Goal: Task Accomplishment & Management: Complete application form

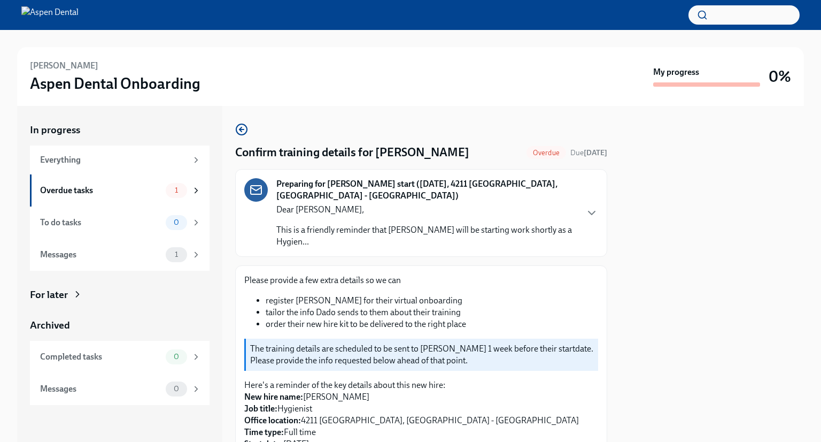
drag, startPoint x: 0, startPoint y: 0, endPoint x: 763, endPoint y: 251, distance: 803.3
click at [763, 251] on div at bounding box center [712, 274] width 184 height 336
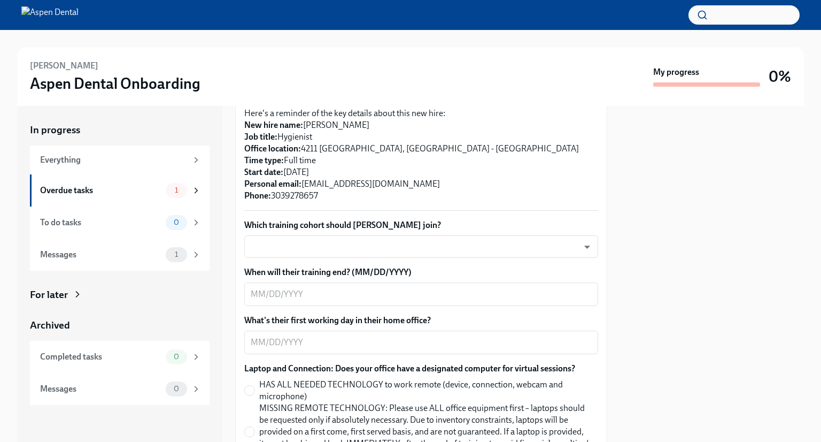
scroll to position [289, 0]
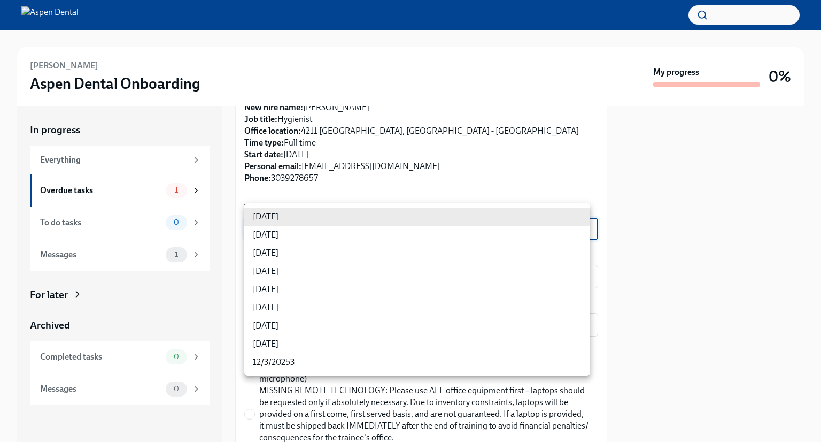
click at [579, 214] on body "[PERSON_NAME] Aspen Dental Onboarding My progress 0% In progress Everything Ove…" at bounding box center [410, 221] width 821 height 442
click at [538, 279] on li "[DATE]" at bounding box center [417, 271] width 346 height 18
type input "OK5-tG3GJ"
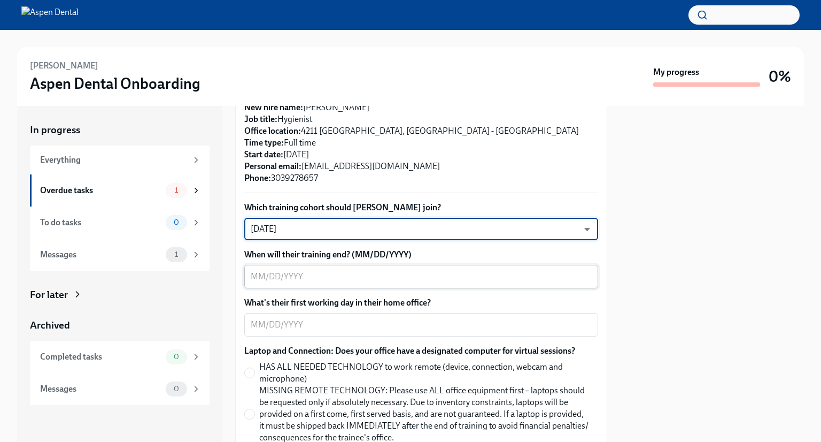
click at [550, 270] on textarea "When will their training end? (MM/DD/YYYY)" at bounding box center [421, 276] width 341 height 13
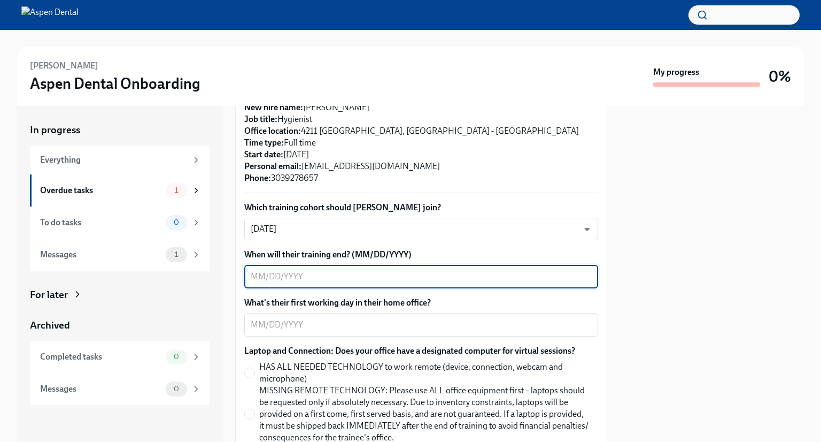
click at [256, 270] on textarea "When will their training end? (MM/DD/YYYY)" at bounding box center [421, 276] width 341 height 13
type textarea "[DATE]"
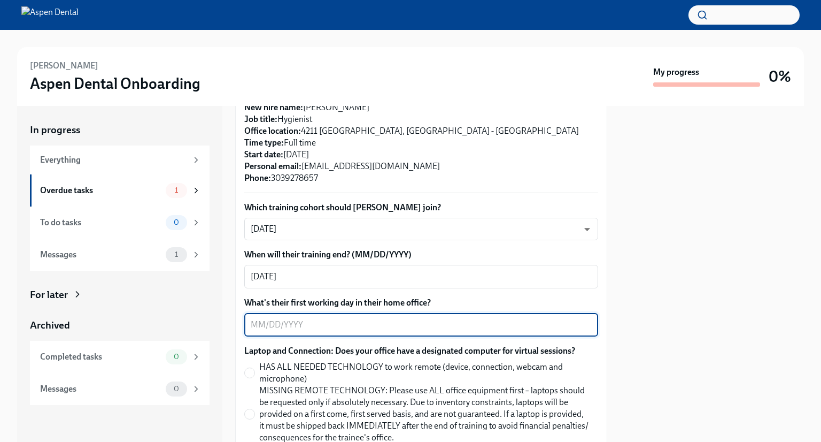
click at [263, 318] on textarea "What's their first working day in their home office?" at bounding box center [421, 324] width 341 height 13
type textarea "[DATE]"
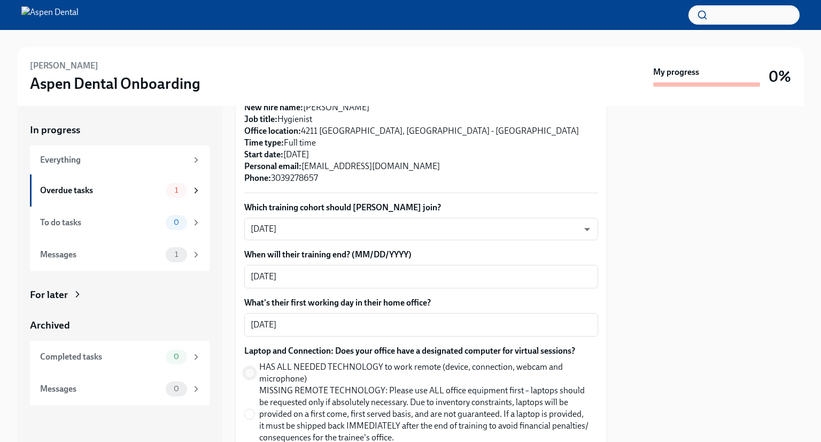
click at [250, 368] on input "HAS ALL NEEDED TECHNOLOGY to work remote (device, connection, webcam and microp…" at bounding box center [250, 373] width 10 height 10
radio input "true"
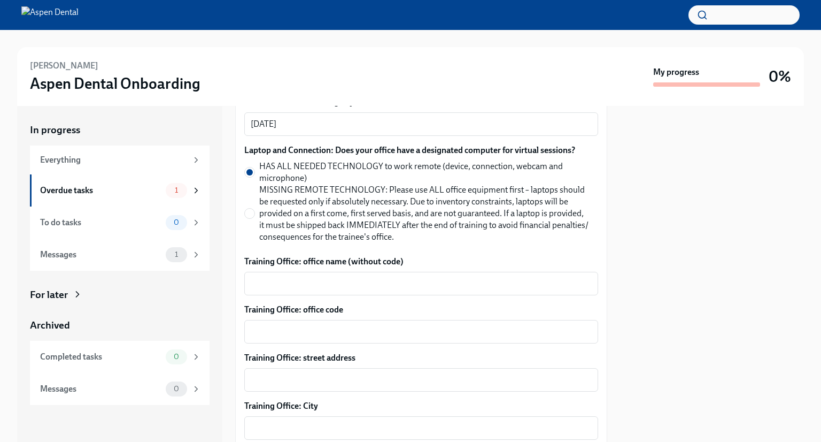
scroll to position [521, 0]
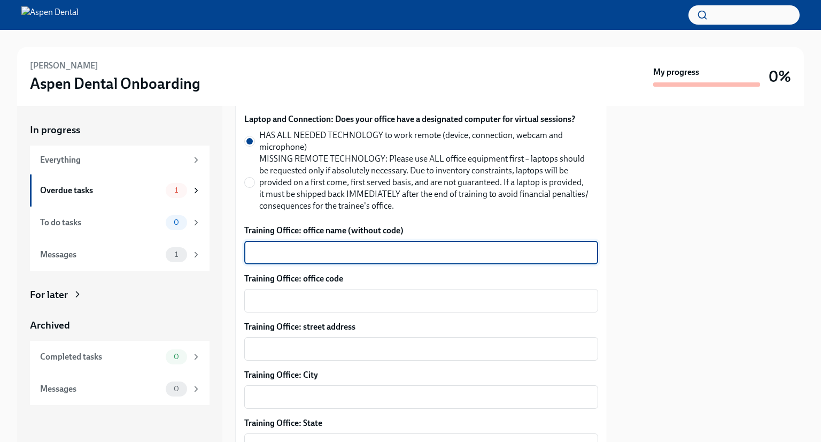
click at [477, 246] on textarea "Training Office: office name (without code)" at bounding box center [421, 252] width 341 height 13
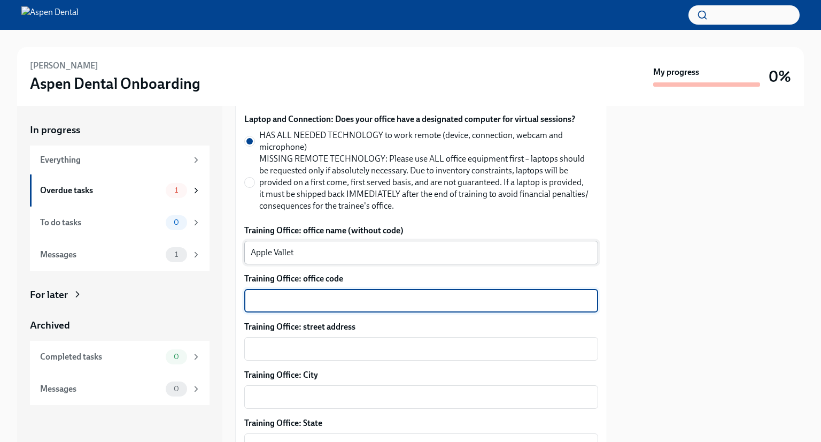
click at [477, 246] on textarea "Apple Vallet" at bounding box center [421, 252] width 341 height 13
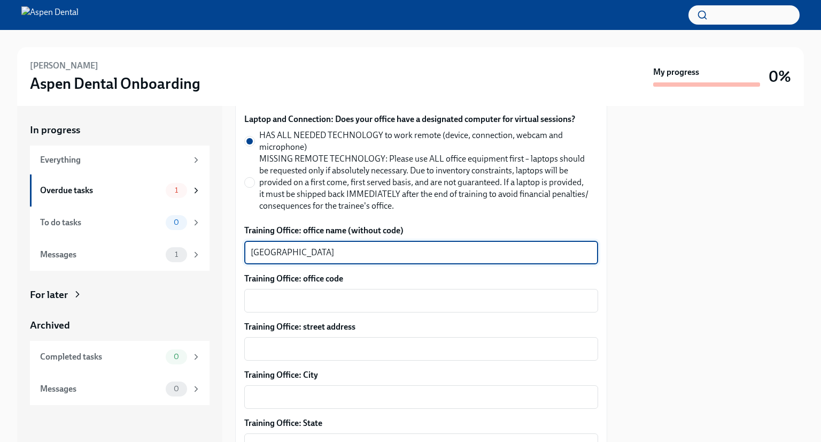
type textarea "[GEOGRAPHIC_DATA]"
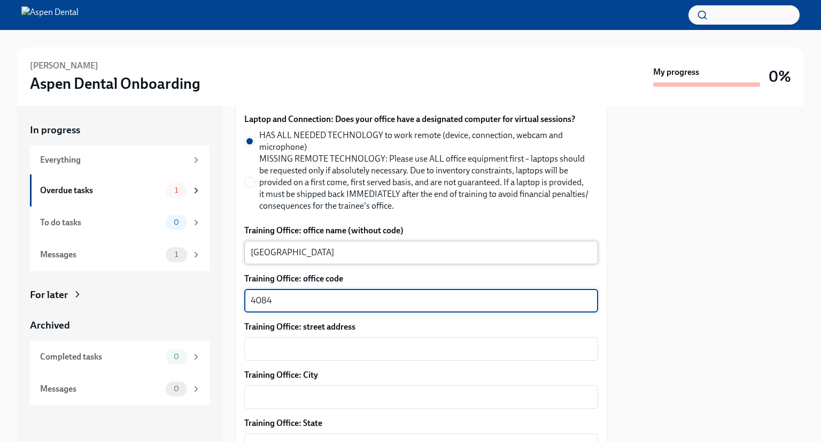
type textarea "4084"
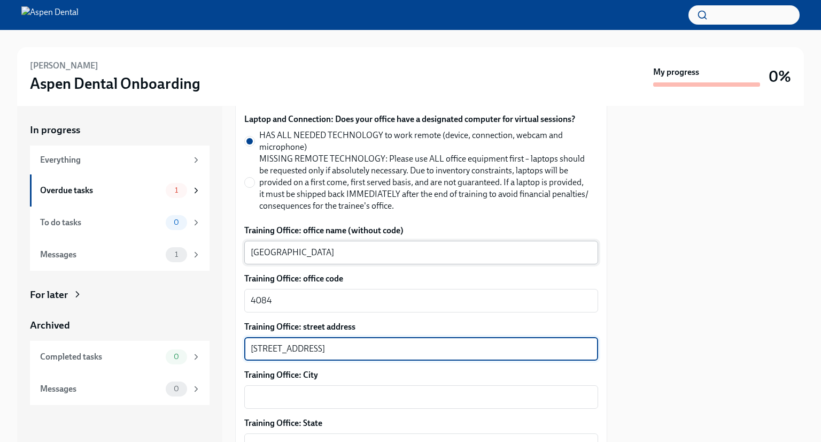
type textarea "[STREET_ADDRESS]"
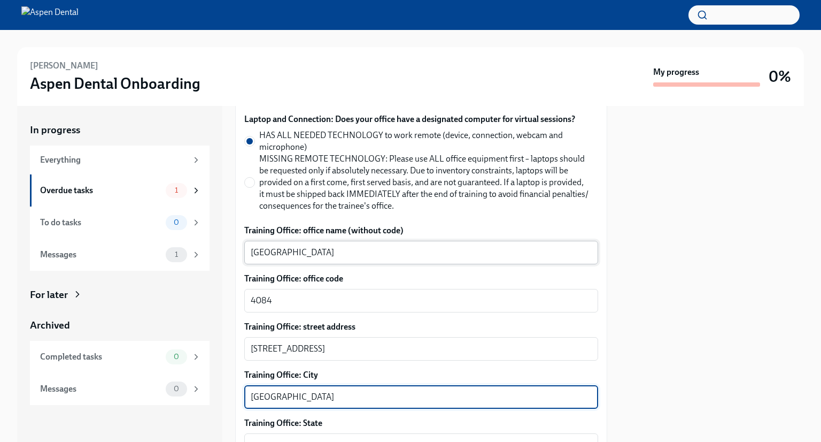
type textarea "[GEOGRAPHIC_DATA]"
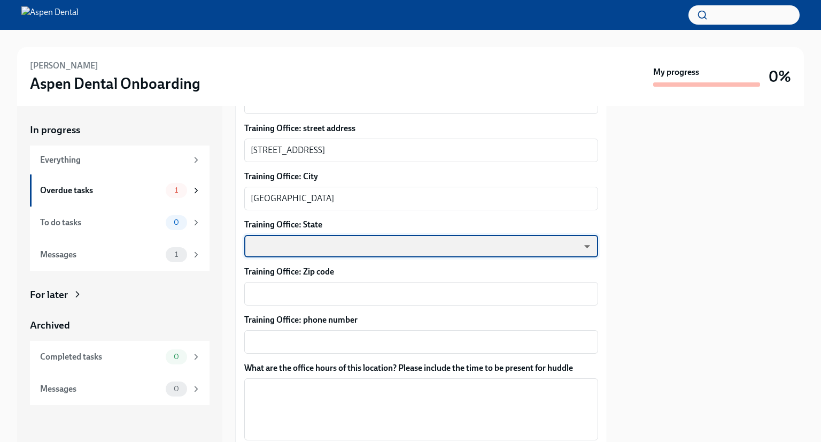
scroll to position [741, 0]
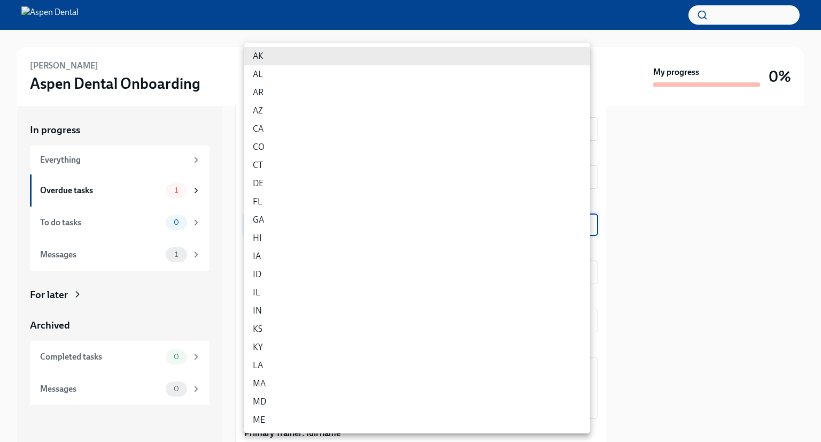
click at [475, 203] on body "[PERSON_NAME] Aspen Dental Onboarding My progress 0% In progress Everything Ove…" at bounding box center [410, 221] width 821 height 442
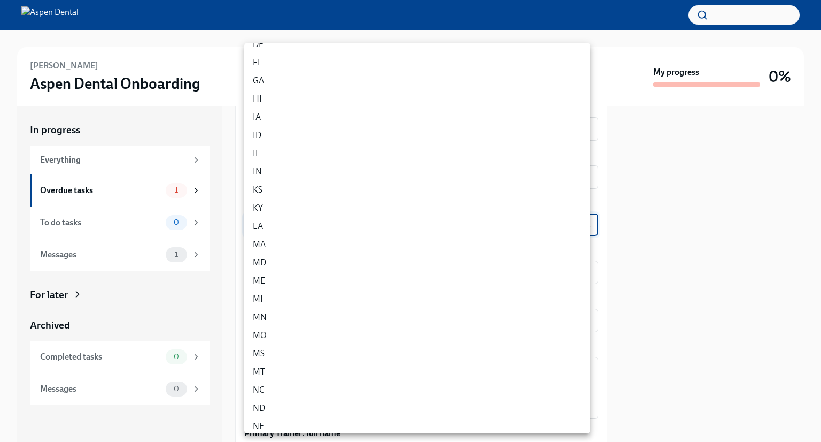
scroll to position [147, 0]
click at [321, 304] on li "MN" at bounding box center [417, 309] width 346 height 18
type input "jzlccrEFG"
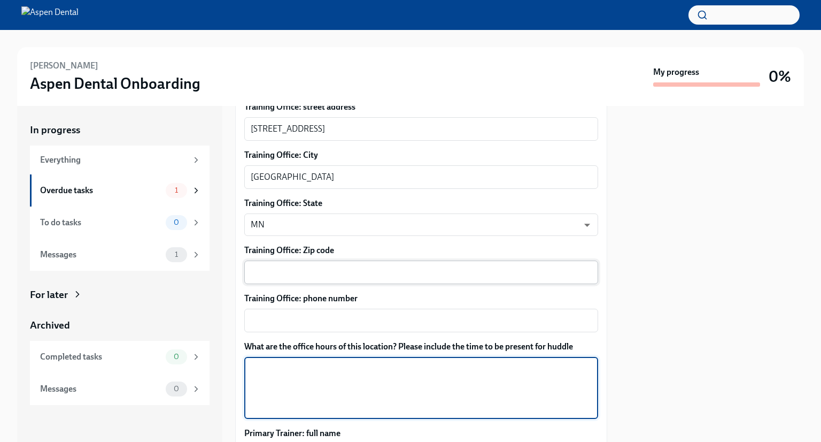
drag, startPoint x: 325, startPoint y: 356, endPoint x: 314, endPoint y: 258, distance: 98.4
click at [314, 258] on div "Which training cohort should [PERSON_NAME] join? [DATE] OK5-tG3GJ ​ When will t…" at bounding box center [421, 240] width 354 height 981
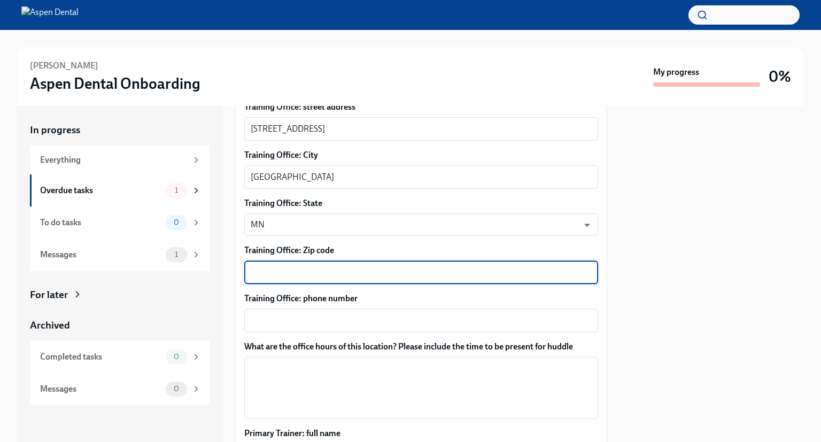
click at [314, 266] on textarea "Training Office: Zip code" at bounding box center [421, 272] width 341 height 13
type textarea "55124"
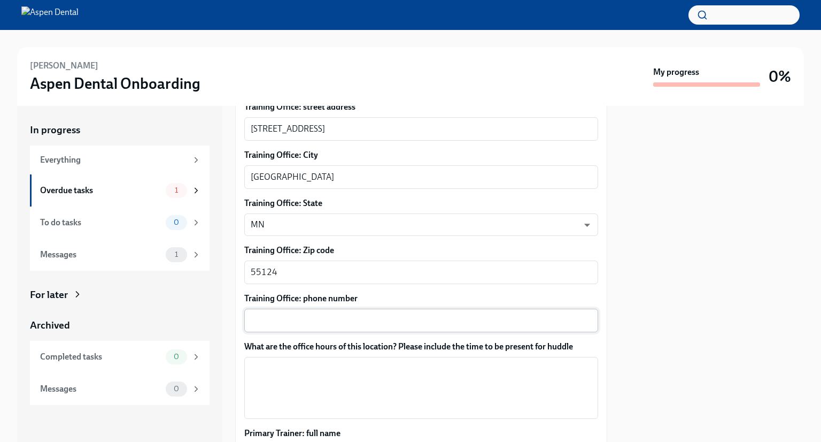
click at [334, 315] on div "x ​" at bounding box center [421, 321] width 354 height 24
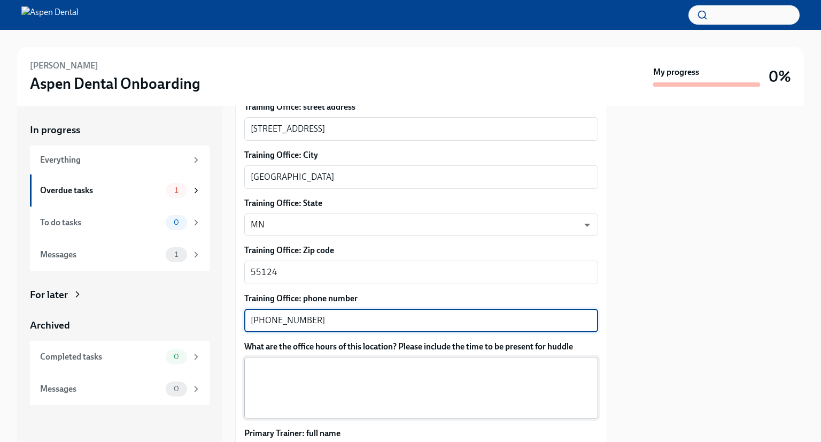
type textarea "[PHONE_NUMBER]"
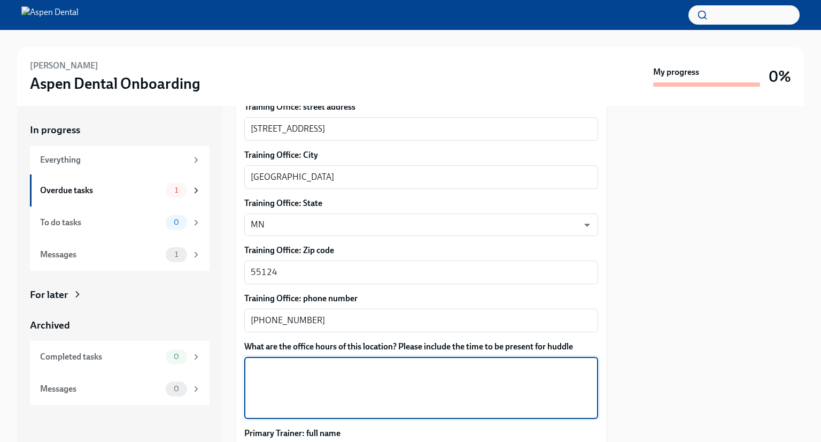
click at [434, 373] on textarea "What are the office hours of this location? Please include the time to be prese…" at bounding box center [421, 387] width 341 height 51
click at [312, 362] on textarea "Mondays 9am-7-m Tuesdays-Thursdays 8am-530pm" at bounding box center [421, 387] width 341 height 51
click at [375, 368] on textarea "Mondays 9am-7pm Tuesdays-Thursdays 8am-530pm" at bounding box center [421, 387] width 341 height 51
type textarea "Mondays 9am-7pm Tuesdays-Thursdays 8am-530pm Fridays 8am-1pm"
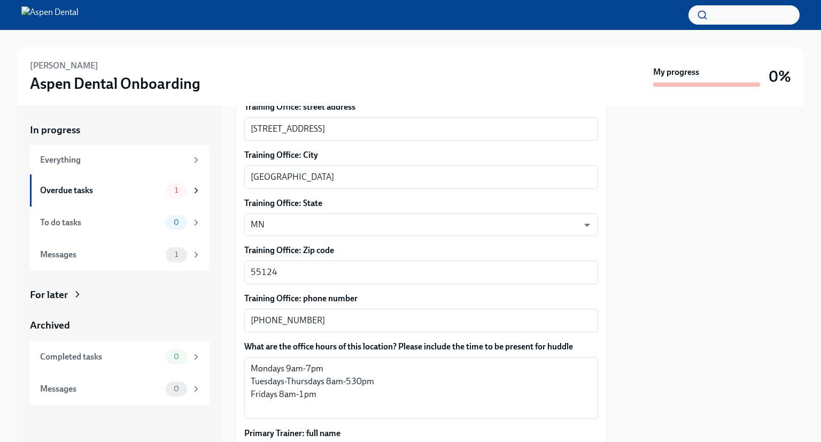
drag, startPoint x: 598, startPoint y: 303, endPoint x: 605, endPoint y: 322, distance: 20.5
click at [605, 322] on div "Confirm training details for [PERSON_NAME] Overdue Due [DATE] Preparing for [PE…" at bounding box center [421, 274] width 372 height 336
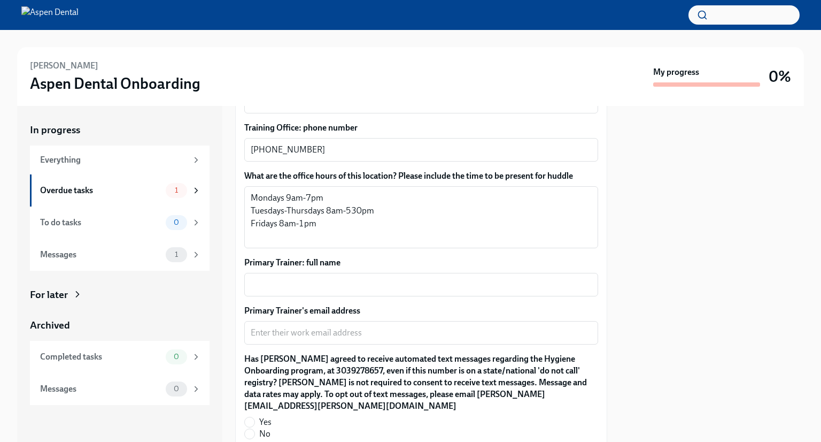
scroll to position [910, 0]
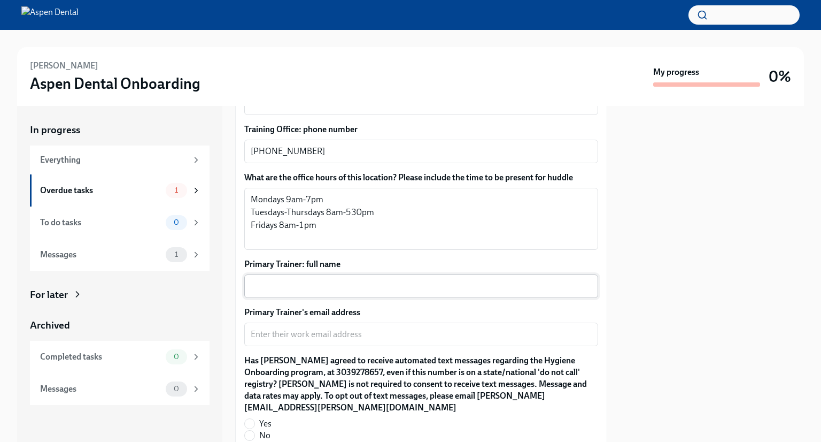
click at [524, 280] on textarea "Primary Trainer: full name" at bounding box center [421, 286] width 341 height 13
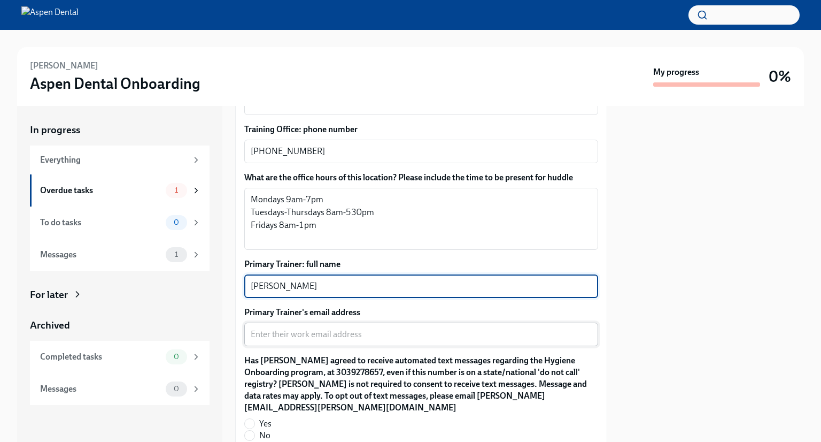
type textarea "[PERSON_NAME]"
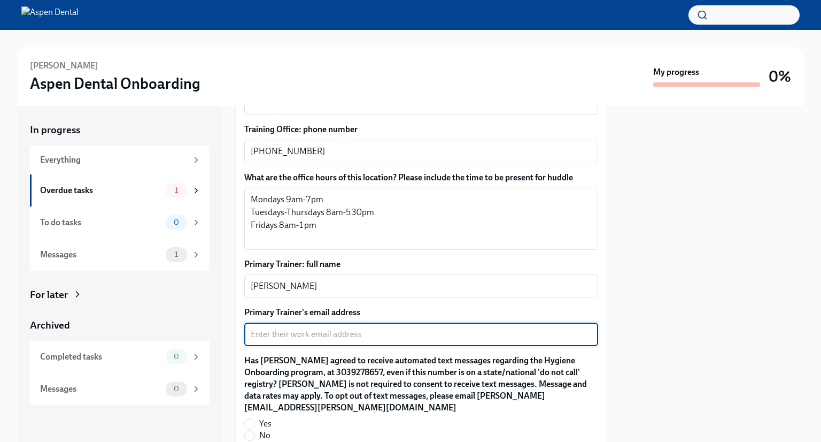
click at [317, 328] on textarea "Primary Trainer's email address" at bounding box center [421, 334] width 341 height 13
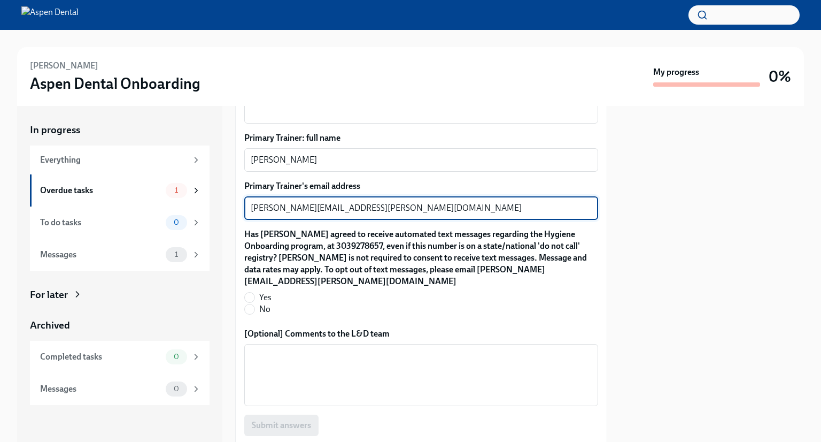
scroll to position [1031, 0]
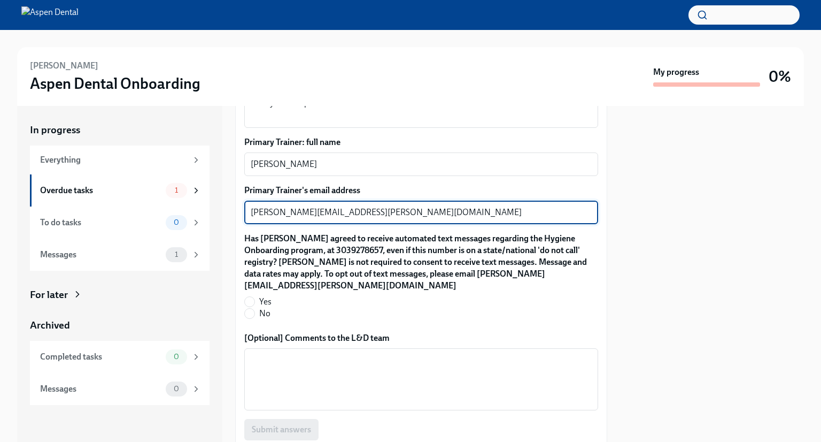
type textarea "[PERSON_NAME][EMAIL_ADDRESS][PERSON_NAME][DOMAIN_NAME]"
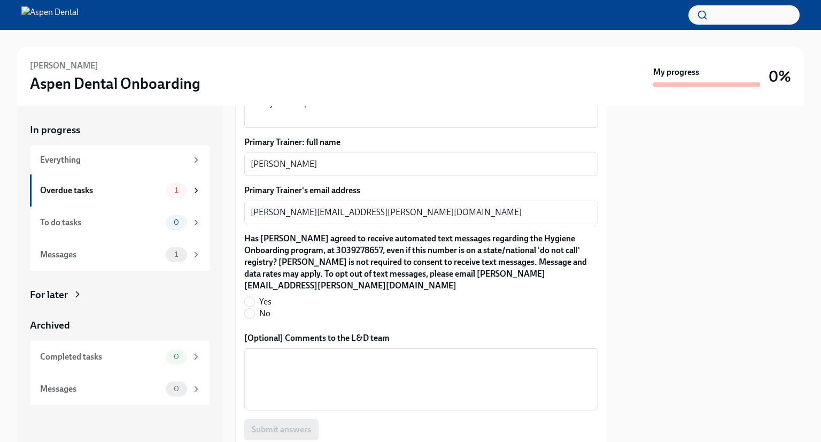
click at [255, 296] on label "Yes" at bounding box center [416, 302] width 345 height 12
click at [255, 297] on input "Yes" at bounding box center [250, 302] width 10 height 10
radio input "true"
click at [519, 353] on textarea "[Optional] Comments to the L&D team" at bounding box center [421, 378] width 341 height 51
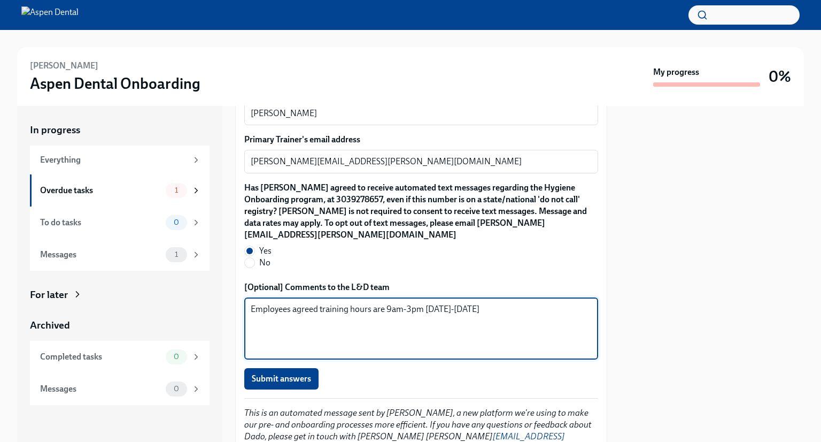
scroll to position [1102, 0]
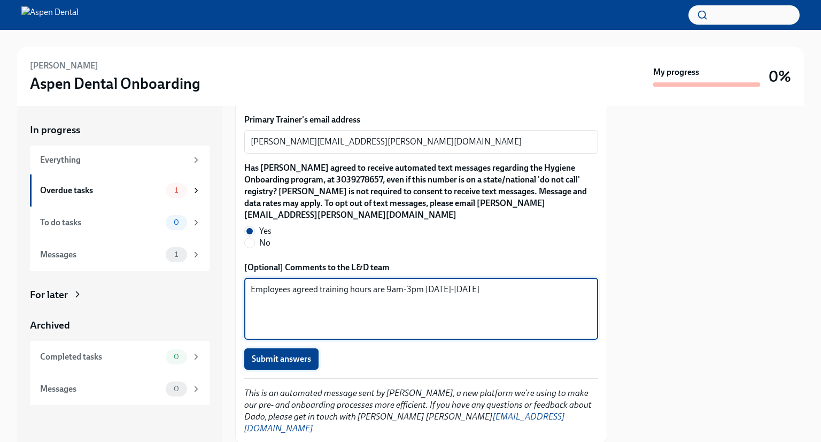
type textarea "Employees agreed training hours are 9am-3pm [DATE]-[DATE]"
click at [271, 348] on button "Submit answers" at bounding box center [281, 358] width 74 height 21
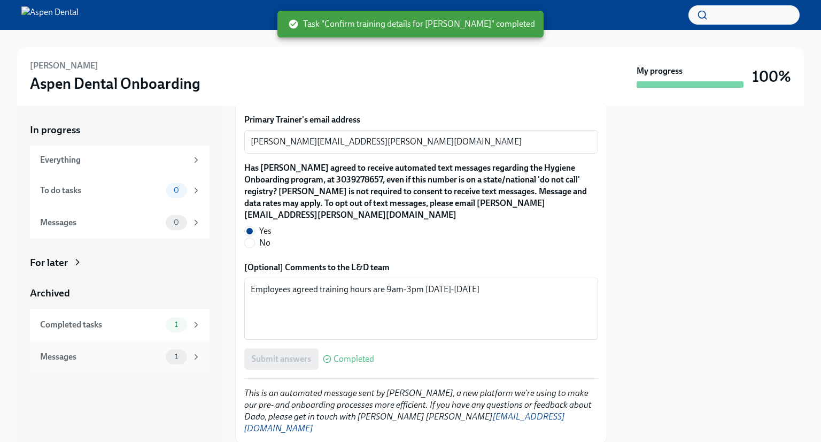
click at [183, 350] on div "1" at bounding box center [176, 356] width 21 height 15
